Goal: Task Accomplishment & Management: Use online tool/utility

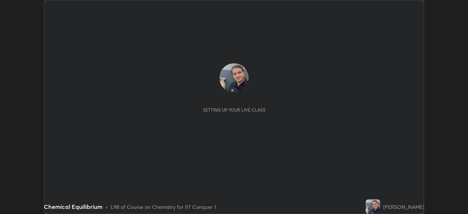
scroll to position [214, 468]
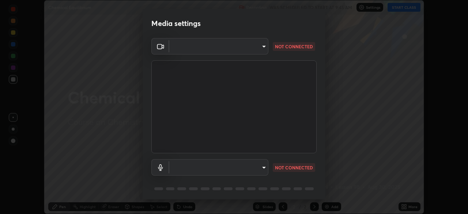
type input "7ef315d5c35b30823e1358c3b3afe7b78acc0550f5fd3ddc1a3d5017dfaf8ec8"
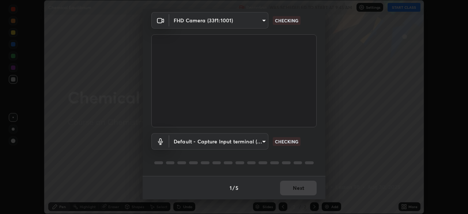
click at [188, 141] on body "Erase all Chemical Equilibrium Recording WAS SCHEDULED TO START AT 9:45 AM Sett…" at bounding box center [234, 107] width 468 height 214
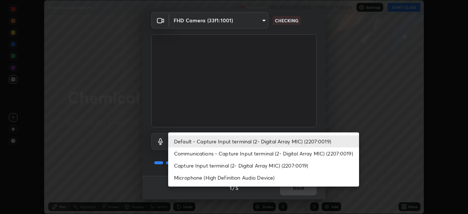
click at [184, 166] on li "Capture Input terminal (2- Digital Array MIC) (2207:0019)" at bounding box center [263, 165] width 191 height 12
type input "3570cf82885c2a8d5391158c3b4bf63883b07372aa183003420b9099fd19e0f8"
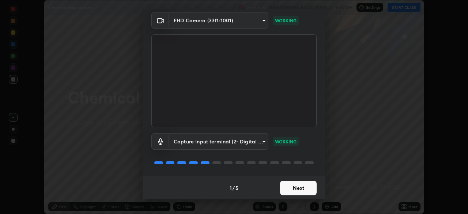
click at [295, 186] on button "Next" at bounding box center [298, 188] width 37 height 15
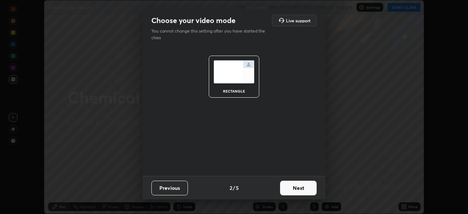
scroll to position [0, 0]
click at [294, 186] on button "Next" at bounding box center [298, 188] width 37 height 15
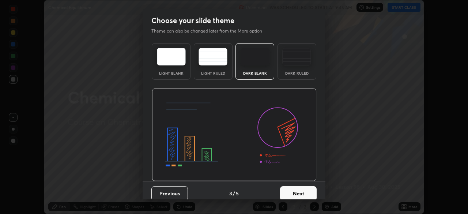
click at [294, 187] on button "Next" at bounding box center [298, 193] width 37 height 15
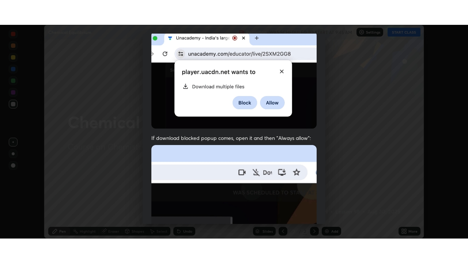
scroll to position [175, 0]
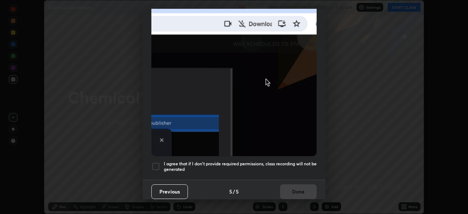
click at [155, 165] on div at bounding box center [155, 166] width 9 height 9
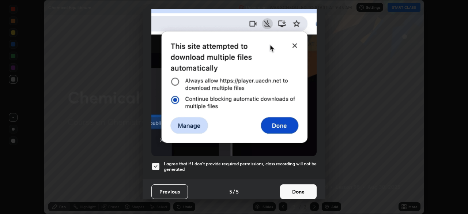
click at [284, 186] on button "Done" at bounding box center [298, 191] width 37 height 15
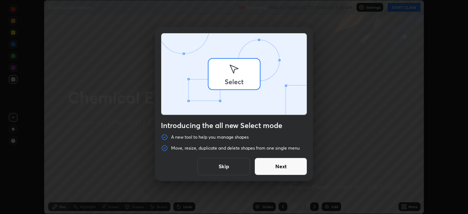
click at [320, 203] on div "Introducing the all new Select mode A new tool to help you manage shapes Move, …" at bounding box center [234, 107] width 468 height 214
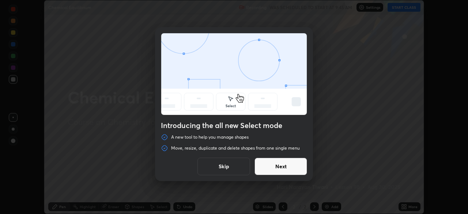
click at [292, 166] on button "Next" at bounding box center [280, 167] width 53 height 18
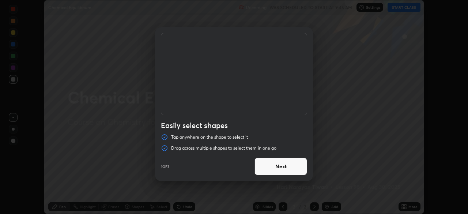
click at [281, 166] on button "Next" at bounding box center [280, 167] width 53 height 18
click at [282, 168] on button "Next" at bounding box center [280, 167] width 53 height 18
click at [291, 166] on button "Done" at bounding box center [280, 167] width 53 height 18
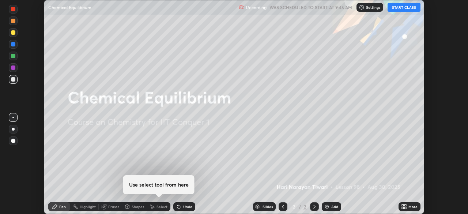
click at [291, 167] on div at bounding box center [234, 107] width 468 height 214
click at [324, 207] on img at bounding box center [327, 207] width 6 height 6
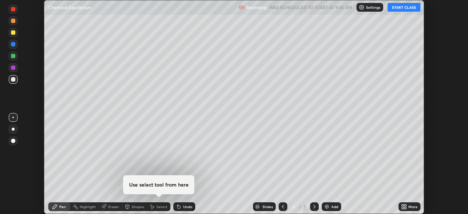
click at [402, 207] on icon at bounding box center [403, 208] width 2 height 2
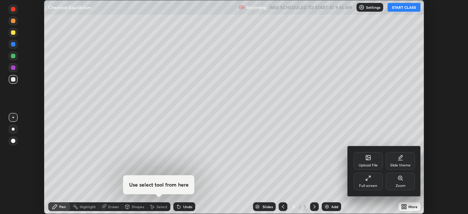
click at [368, 182] on div "Full screen" at bounding box center [367, 182] width 29 height 18
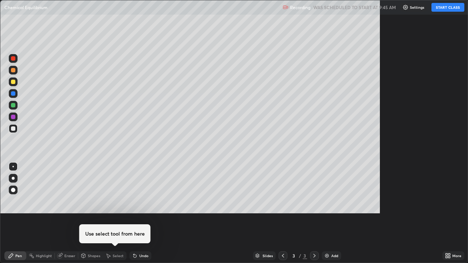
scroll to position [263, 468]
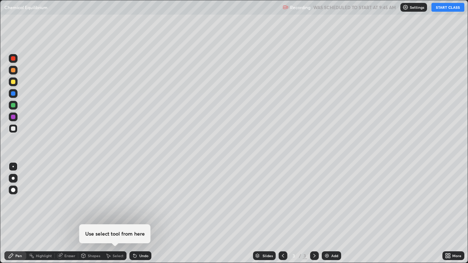
click at [450, 7] on button "START CLASS" at bounding box center [447, 7] width 33 height 9
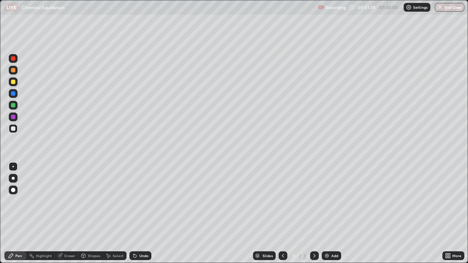
click at [14, 192] on div at bounding box center [13, 190] width 4 height 4
click at [13, 167] on div at bounding box center [12, 166] width 1 height 1
click at [12, 130] on div at bounding box center [13, 128] width 4 height 4
click at [72, 213] on div "Eraser" at bounding box center [69, 256] width 11 height 4
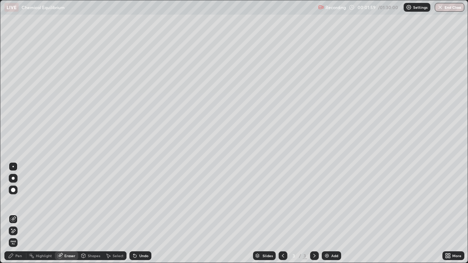
click at [21, 213] on div "Pen" at bounding box center [18, 256] width 7 height 4
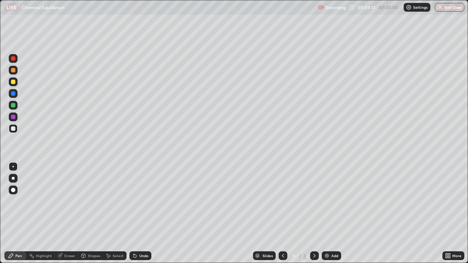
click at [14, 129] on div at bounding box center [13, 128] width 4 height 4
click at [14, 83] on div at bounding box center [13, 82] width 4 height 4
click at [12, 83] on div at bounding box center [13, 82] width 4 height 4
click at [12, 130] on div at bounding box center [13, 128] width 4 height 4
click at [10, 85] on div at bounding box center [13, 81] width 9 height 9
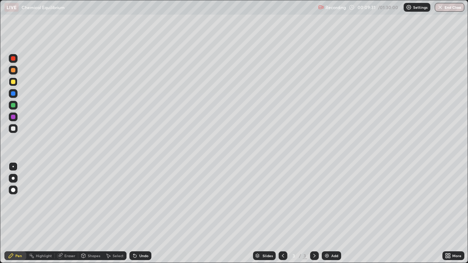
click at [322, 213] on div "Add" at bounding box center [331, 255] width 19 height 9
click at [10, 130] on div at bounding box center [13, 128] width 9 height 9
click at [73, 213] on div "Eraser" at bounding box center [69, 256] width 11 height 4
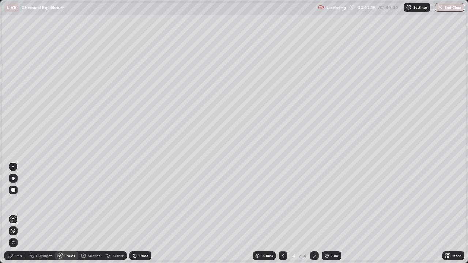
click at [24, 213] on div "Pen" at bounding box center [15, 255] width 22 height 9
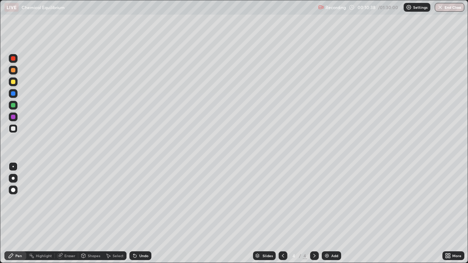
click at [12, 82] on div at bounding box center [13, 82] width 4 height 4
click at [12, 106] on div at bounding box center [13, 105] width 4 height 4
click at [12, 83] on div at bounding box center [13, 82] width 4 height 4
click at [13, 71] on div at bounding box center [13, 70] width 4 height 4
click at [12, 129] on div at bounding box center [13, 128] width 4 height 4
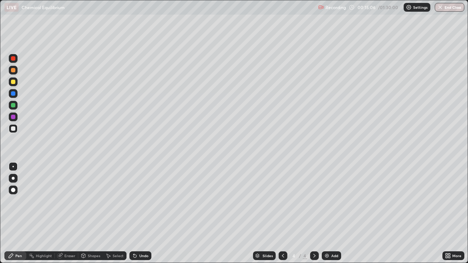
click at [12, 80] on div at bounding box center [13, 82] width 4 height 4
click at [324, 213] on img at bounding box center [327, 256] width 6 height 6
click at [11, 128] on div at bounding box center [13, 128] width 4 height 4
click at [12, 84] on div at bounding box center [13, 81] width 9 height 9
click at [14, 128] on div at bounding box center [13, 128] width 4 height 4
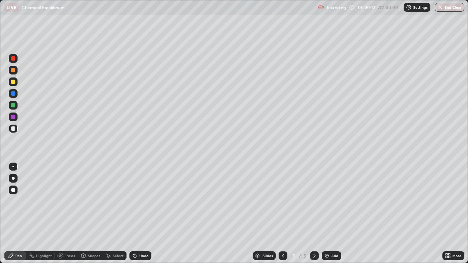
click at [12, 82] on div at bounding box center [13, 82] width 4 height 4
click at [12, 130] on div at bounding box center [13, 128] width 4 height 4
click at [12, 84] on div at bounding box center [13, 82] width 4 height 4
click at [14, 103] on div at bounding box center [13, 105] width 4 height 4
click at [13, 129] on div at bounding box center [13, 128] width 4 height 4
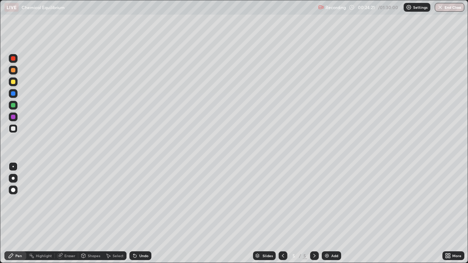
click at [12, 82] on div at bounding box center [13, 82] width 4 height 4
click at [15, 129] on div at bounding box center [13, 128] width 4 height 4
click at [13, 83] on div at bounding box center [13, 82] width 4 height 4
click at [12, 129] on div at bounding box center [13, 128] width 4 height 4
click at [285, 213] on div at bounding box center [283, 256] width 9 height 15
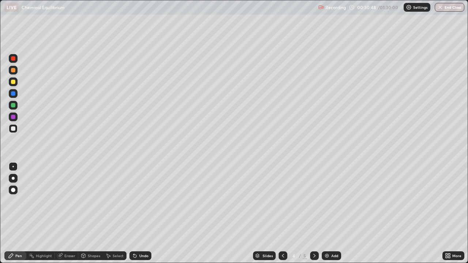
click at [325, 213] on img at bounding box center [327, 256] width 6 height 6
click at [14, 127] on div at bounding box center [13, 128] width 4 height 4
click at [69, 213] on div "Eraser" at bounding box center [69, 256] width 11 height 4
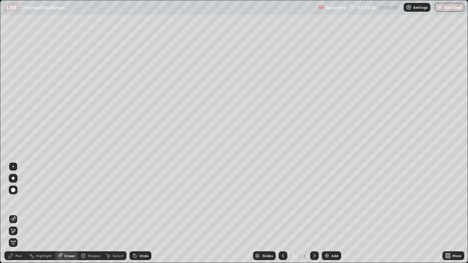
click at [22, 213] on div "Pen" at bounding box center [18, 256] width 7 height 4
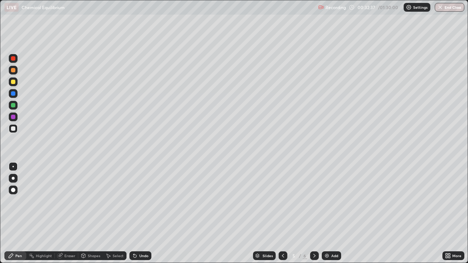
click at [12, 128] on div at bounding box center [13, 128] width 4 height 4
click at [14, 82] on div at bounding box center [13, 82] width 4 height 4
click at [14, 105] on div at bounding box center [13, 105] width 4 height 4
click at [69, 213] on div "Eraser" at bounding box center [69, 256] width 11 height 4
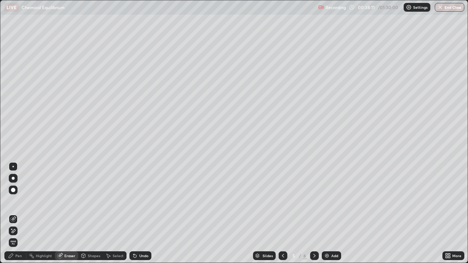
click at [121, 213] on div "Select" at bounding box center [114, 255] width 23 height 9
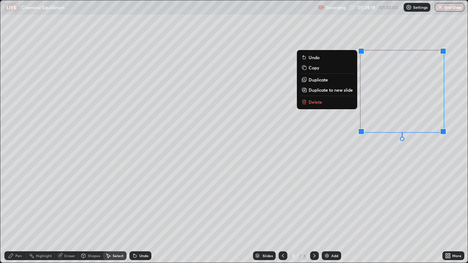
click at [314, 103] on p "Delete" at bounding box center [316, 102] width 14 height 6
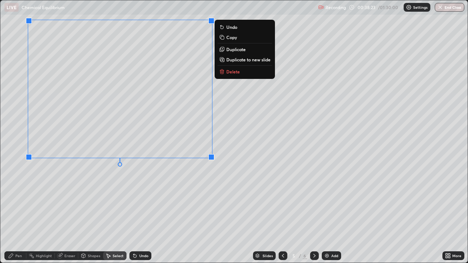
click at [229, 74] on p "Delete" at bounding box center [233, 72] width 14 height 6
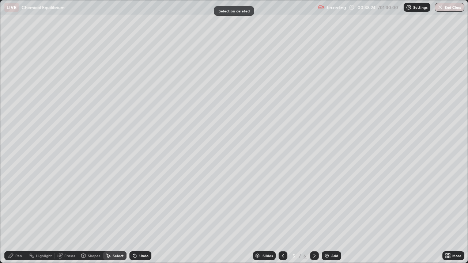
click at [20, 213] on div "Pen" at bounding box center [18, 256] width 7 height 4
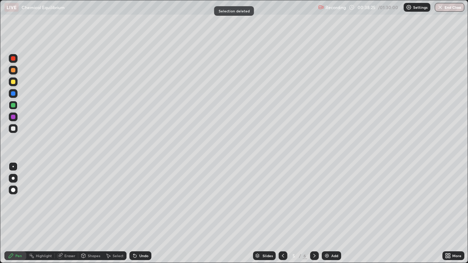
click at [13, 128] on div at bounding box center [13, 128] width 4 height 4
click at [13, 83] on div at bounding box center [13, 82] width 4 height 4
click at [15, 130] on div at bounding box center [13, 128] width 4 height 4
click at [13, 104] on div at bounding box center [13, 105] width 4 height 4
click at [14, 129] on div at bounding box center [13, 128] width 4 height 4
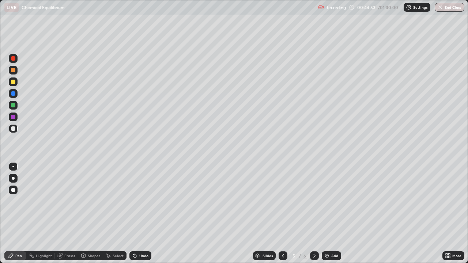
click at [14, 82] on div at bounding box center [13, 82] width 4 height 4
click at [10, 105] on div at bounding box center [13, 105] width 9 height 9
click at [14, 82] on div at bounding box center [13, 82] width 4 height 4
click at [12, 128] on div at bounding box center [13, 128] width 4 height 4
click at [12, 83] on div at bounding box center [13, 82] width 4 height 4
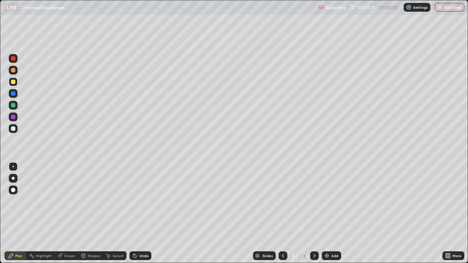
click at [14, 106] on div at bounding box center [13, 105] width 4 height 4
click at [280, 213] on icon at bounding box center [283, 256] width 6 height 6
click at [311, 213] on icon at bounding box center [314, 256] width 6 height 6
click at [282, 213] on icon at bounding box center [283, 256] width 6 height 6
click at [314, 213] on icon at bounding box center [314, 256] width 6 height 6
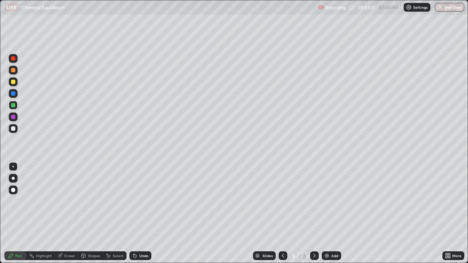
click at [314, 213] on icon at bounding box center [314, 256] width 6 height 6
click at [310, 213] on div at bounding box center [314, 255] width 9 height 9
click at [325, 213] on img at bounding box center [327, 256] width 6 height 6
click at [12, 128] on div at bounding box center [13, 128] width 4 height 4
click at [70, 213] on div "Eraser" at bounding box center [69, 256] width 11 height 4
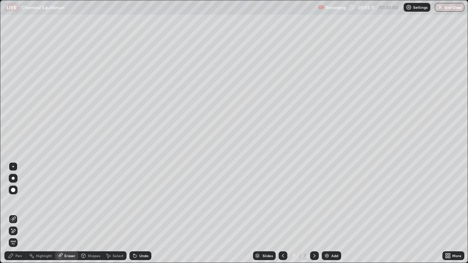
click at [21, 213] on div "Pen" at bounding box center [18, 256] width 7 height 4
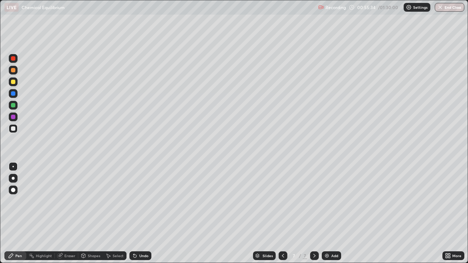
click at [13, 83] on div at bounding box center [13, 82] width 4 height 4
click at [11, 106] on div at bounding box center [13, 105] width 4 height 4
click at [16, 129] on div at bounding box center [13, 128] width 9 height 9
click at [279, 213] on div at bounding box center [283, 255] width 9 height 9
click at [314, 213] on icon at bounding box center [314, 256] width 2 height 4
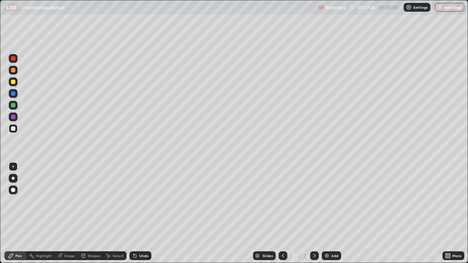
click at [310, 213] on div at bounding box center [314, 255] width 9 height 9
click at [282, 213] on icon at bounding box center [283, 256] width 2 height 4
click at [282, 213] on icon at bounding box center [283, 256] width 6 height 6
click at [14, 105] on div at bounding box center [13, 105] width 4 height 4
click at [312, 213] on icon at bounding box center [314, 256] width 6 height 6
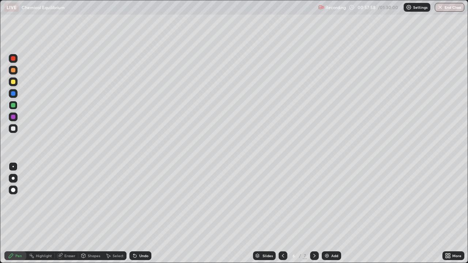
click at [314, 213] on icon at bounding box center [314, 256] width 6 height 6
click at [12, 129] on div at bounding box center [13, 128] width 4 height 4
click at [11, 82] on div at bounding box center [13, 82] width 4 height 4
click at [16, 128] on div at bounding box center [13, 128] width 9 height 9
click at [69, 213] on div "Eraser" at bounding box center [69, 256] width 11 height 4
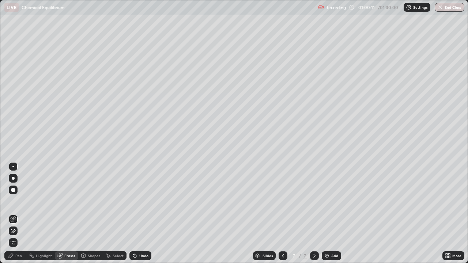
click at [68, 213] on div "Eraser" at bounding box center [69, 256] width 11 height 4
click at [22, 213] on div "Pen" at bounding box center [15, 255] width 22 height 9
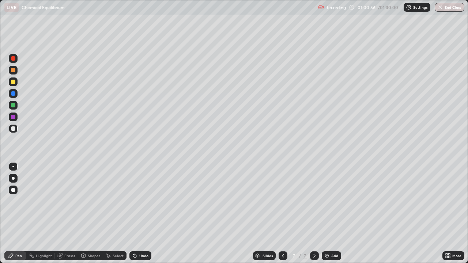
click at [72, 213] on div "Eraser" at bounding box center [69, 256] width 11 height 4
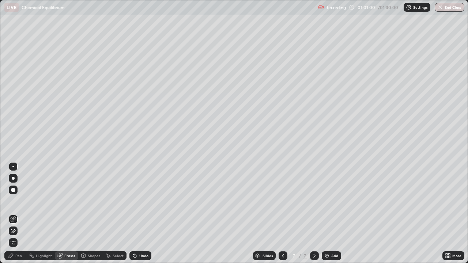
click at [72, 213] on div "Eraser" at bounding box center [69, 256] width 11 height 4
click at [118, 213] on div "Select" at bounding box center [118, 256] width 11 height 4
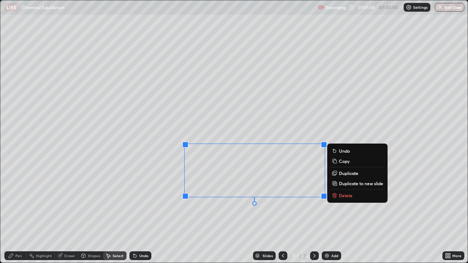
click at [339, 193] on p "Delete" at bounding box center [346, 196] width 14 height 6
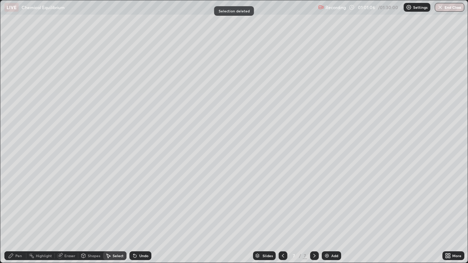
click at [23, 213] on div "Pen" at bounding box center [15, 255] width 22 height 9
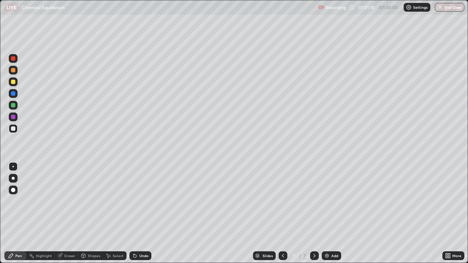
click at [71, 213] on div "Eraser" at bounding box center [69, 256] width 11 height 4
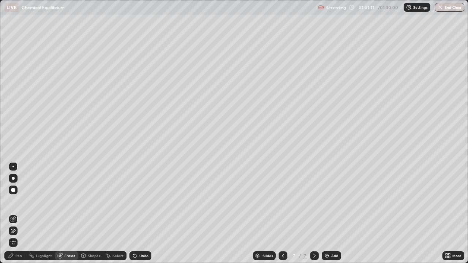
click at [118, 213] on div "Select" at bounding box center [118, 256] width 11 height 4
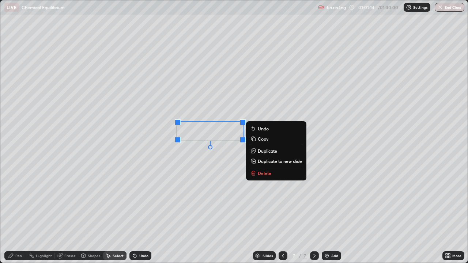
click at [262, 171] on p "Delete" at bounding box center [265, 173] width 14 height 6
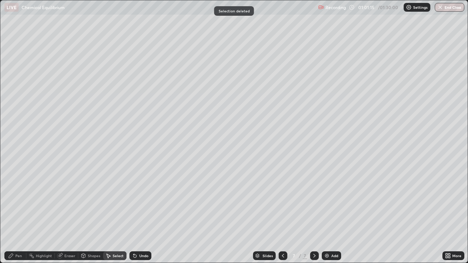
click at [21, 213] on div "Pen" at bounding box center [18, 256] width 7 height 4
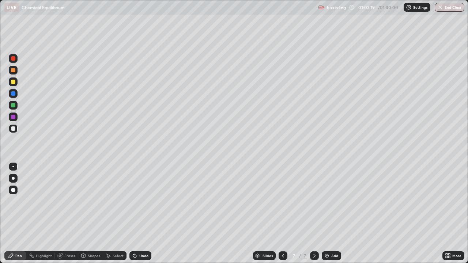
click at [15, 82] on div at bounding box center [13, 82] width 4 height 4
click at [322, 213] on div "Add" at bounding box center [331, 255] width 19 height 9
click at [12, 129] on div at bounding box center [13, 128] width 4 height 4
click at [12, 82] on div at bounding box center [13, 82] width 4 height 4
click at [13, 128] on div at bounding box center [13, 128] width 4 height 4
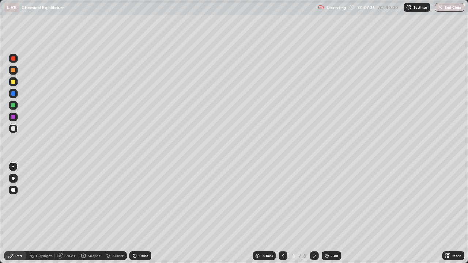
click at [13, 82] on div at bounding box center [13, 82] width 4 height 4
click at [13, 128] on div at bounding box center [13, 128] width 4 height 4
click at [71, 213] on div "Eraser" at bounding box center [69, 256] width 11 height 4
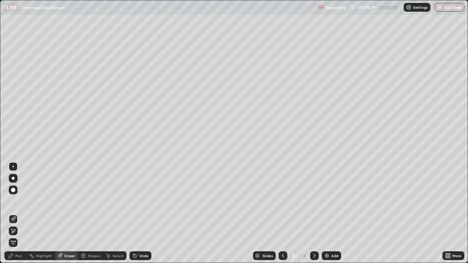
click at [19, 213] on div "Pen" at bounding box center [18, 256] width 7 height 4
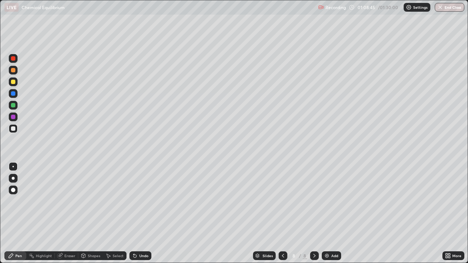
click at [12, 106] on div at bounding box center [13, 105] width 4 height 4
click at [14, 128] on div at bounding box center [13, 128] width 4 height 4
click at [12, 83] on div at bounding box center [13, 82] width 4 height 4
click at [13, 129] on div at bounding box center [13, 128] width 4 height 4
click at [12, 82] on div at bounding box center [13, 82] width 4 height 4
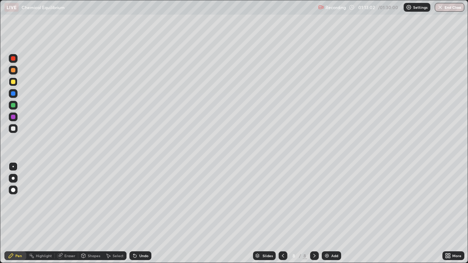
click at [282, 213] on icon at bounding box center [283, 256] width 6 height 6
click at [314, 213] on icon at bounding box center [314, 256] width 6 height 6
click at [314, 213] on div at bounding box center [314, 255] width 9 height 9
click at [330, 213] on div "Add" at bounding box center [331, 255] width 19 height 9
click at [11, 131] on div at bounding box center [13, 128] width 4 height 4
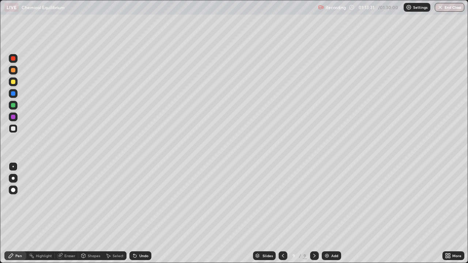
click at [282, 213] on icon at bounding box center [283, 256] width 6 height 6
click at [324, 213] on img at bounding box center [327, 256] width 6 height 6
click at [14, 82] on div at bounding box center [13, 82] width 4 height 4
click at [448, 10] on button "End Class" at bounding box center [450, 7] width 30 height 9
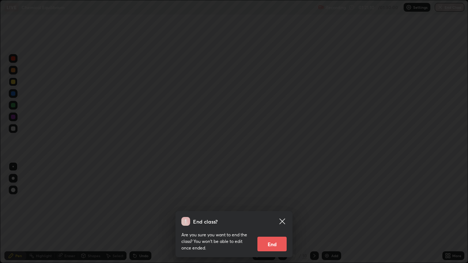
click at [270, 213] on button "End" at bounding box center [271, 244] width 29 height 15
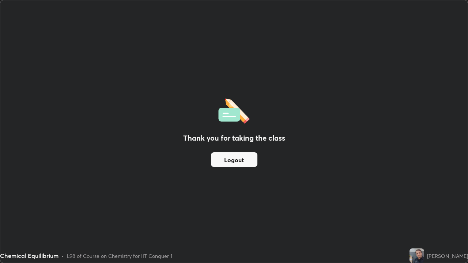
click at [245, 158] on button "Logout" at bounding box center [234, 159] width 46 height 15
